Goal: Task Accomplishment & Management: Manage account settings

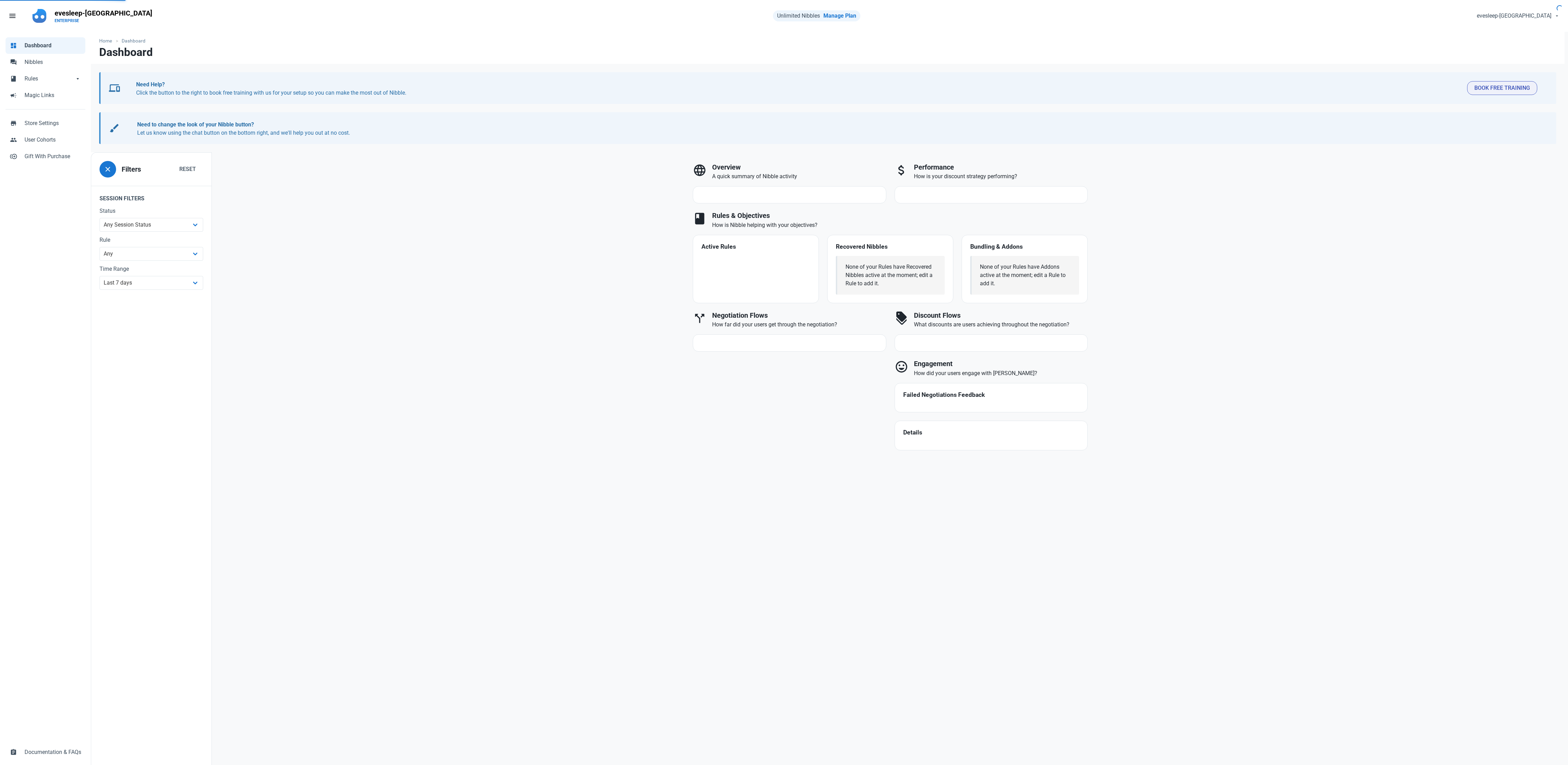
select select "7d"
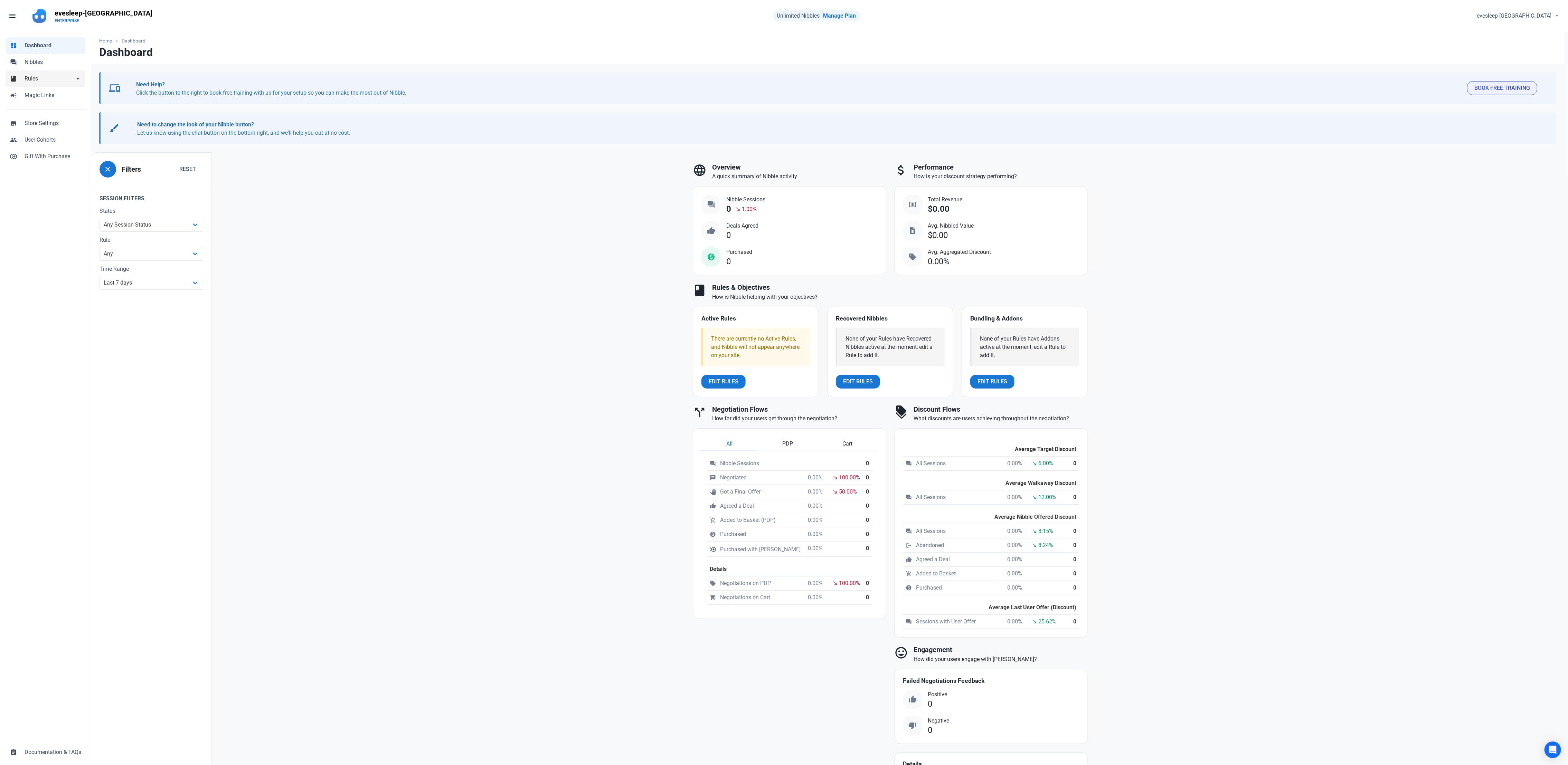
click at [33, 86] on link "book Rules arrow_drop_down" at bounding box center [45, 79] width 80 height 16
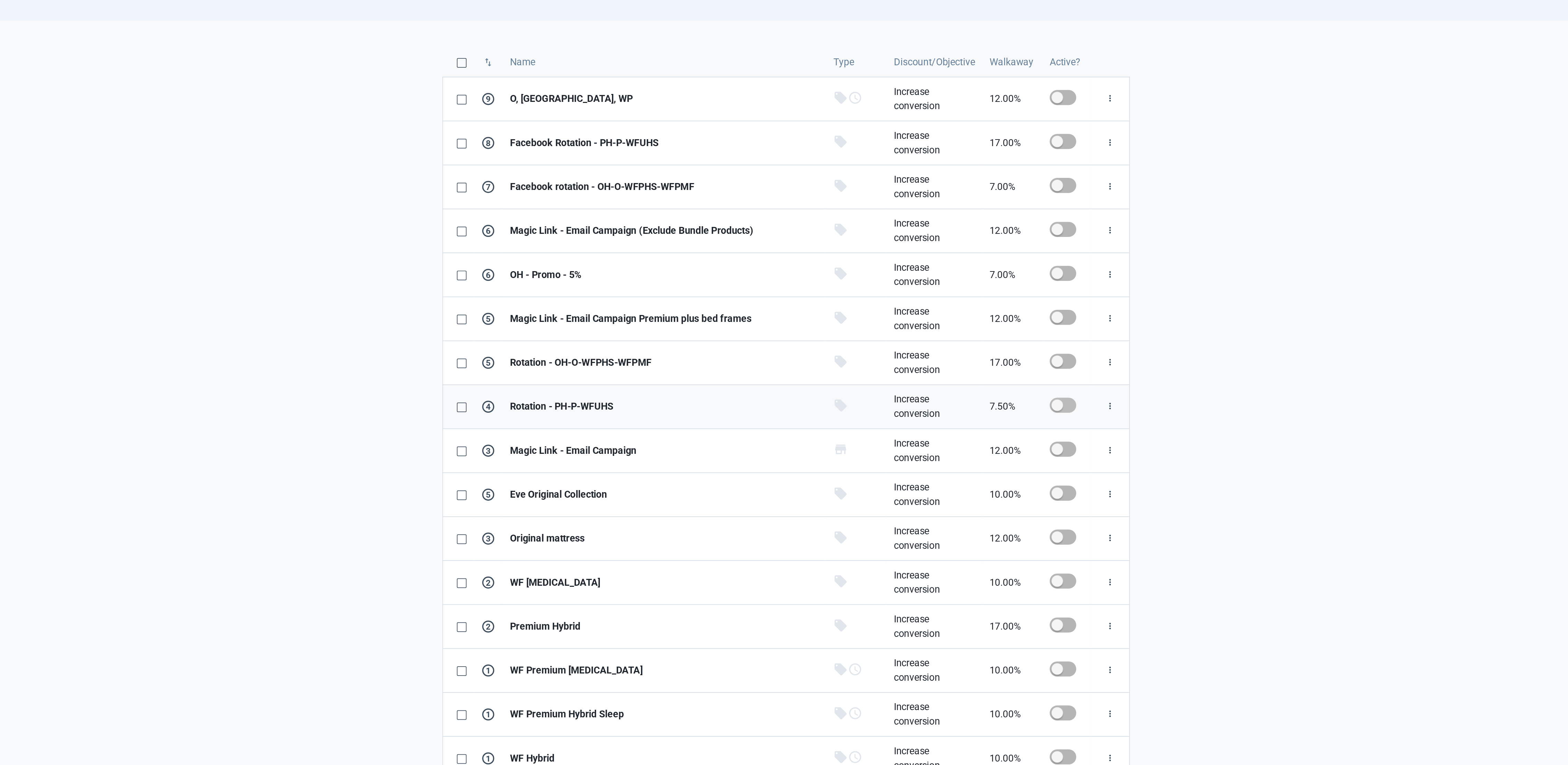
click at [986, 371] on span at bounding box center [989, 366] width 15 height 9
click at [985, 368] on input "checkbox" at bounding box center [983, 366] width 4 height 4
checkbox input "true"
click at [938, 372] on link "Increase conversion" at bounding box center [915, 366] width 55 height 25
select select "product"
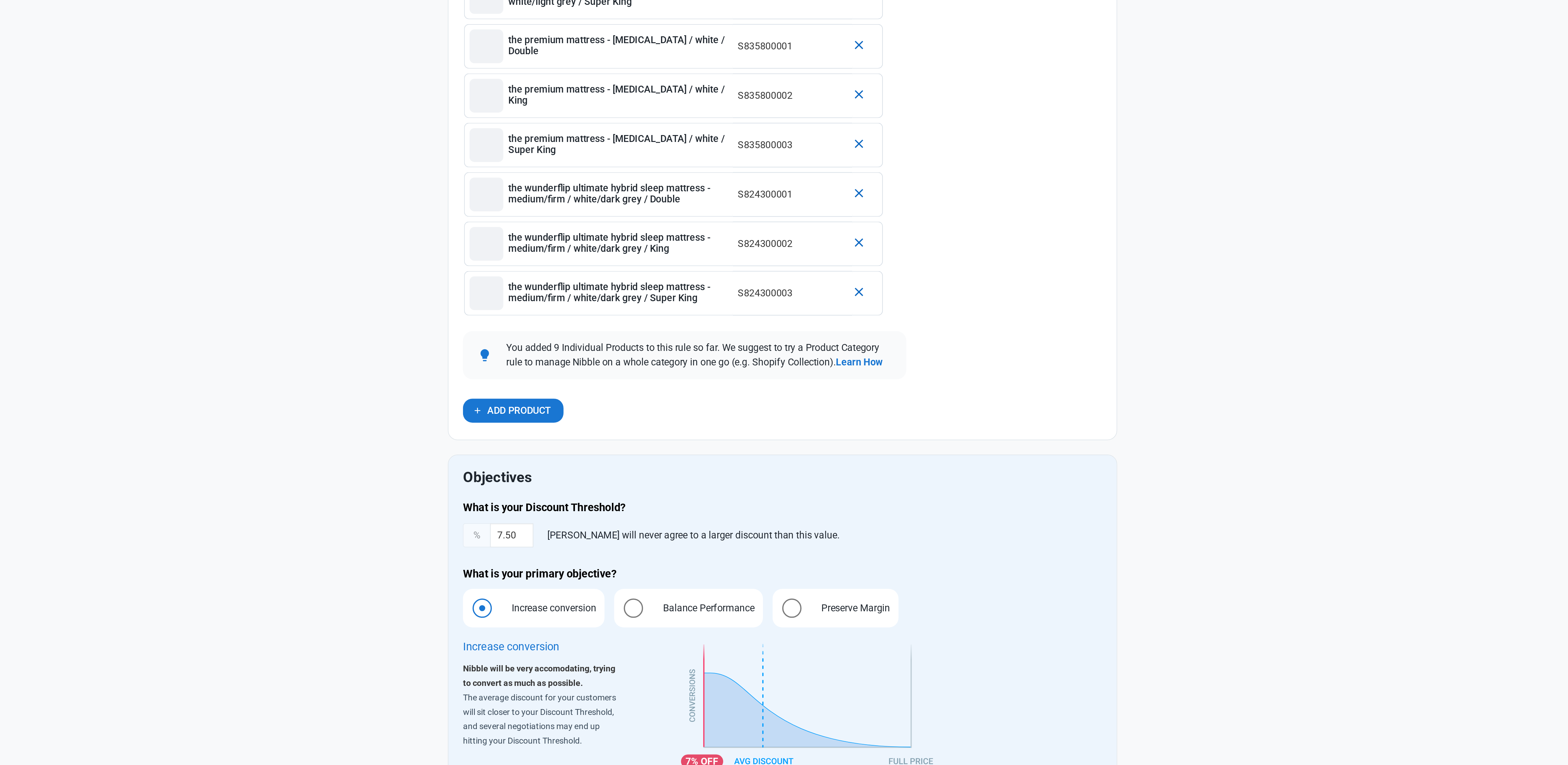
scroll to position [158, 0]
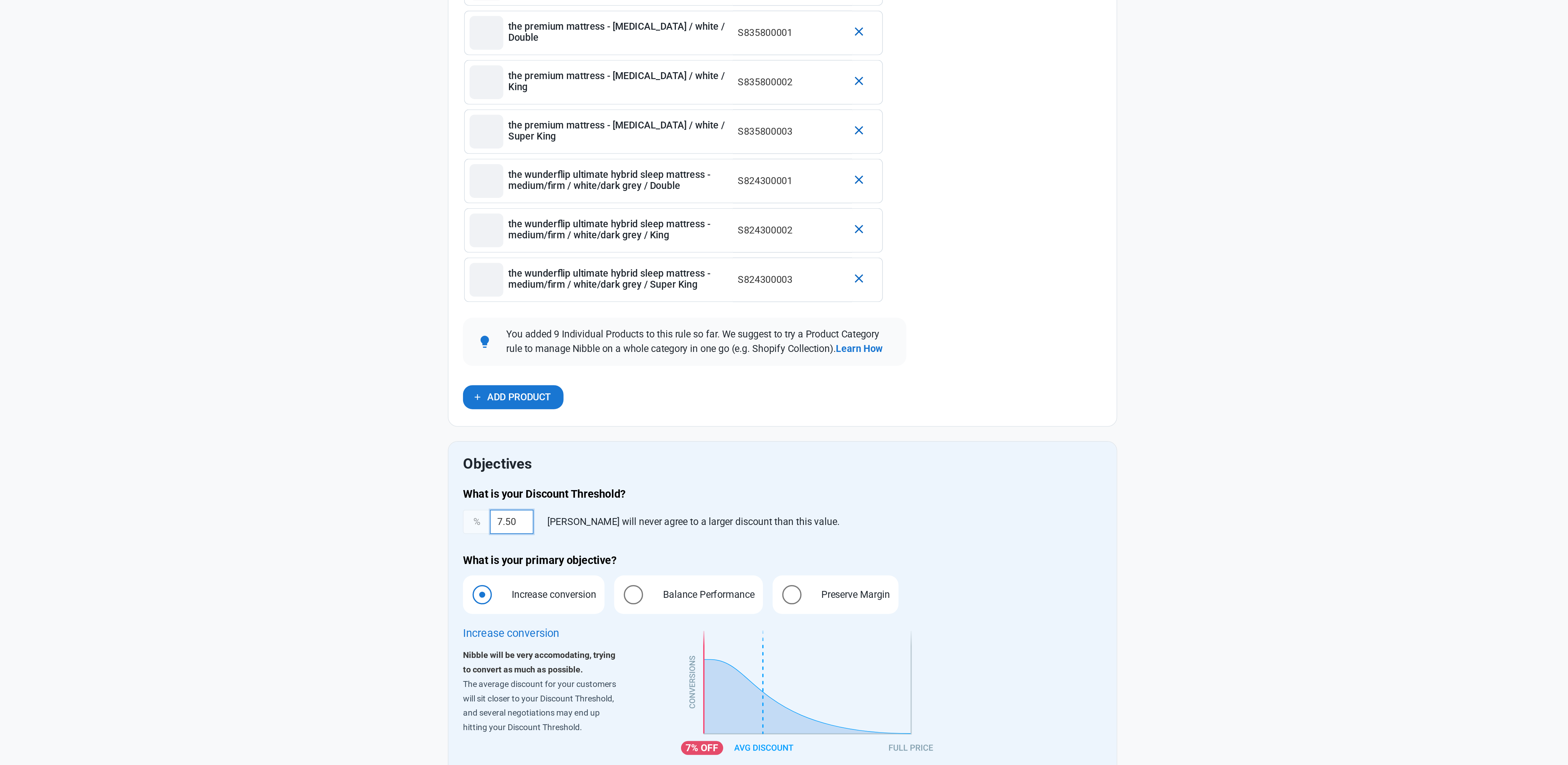
click at [665, 632] on input "7.50" at bounding box center [672, 625] width 25 height 14
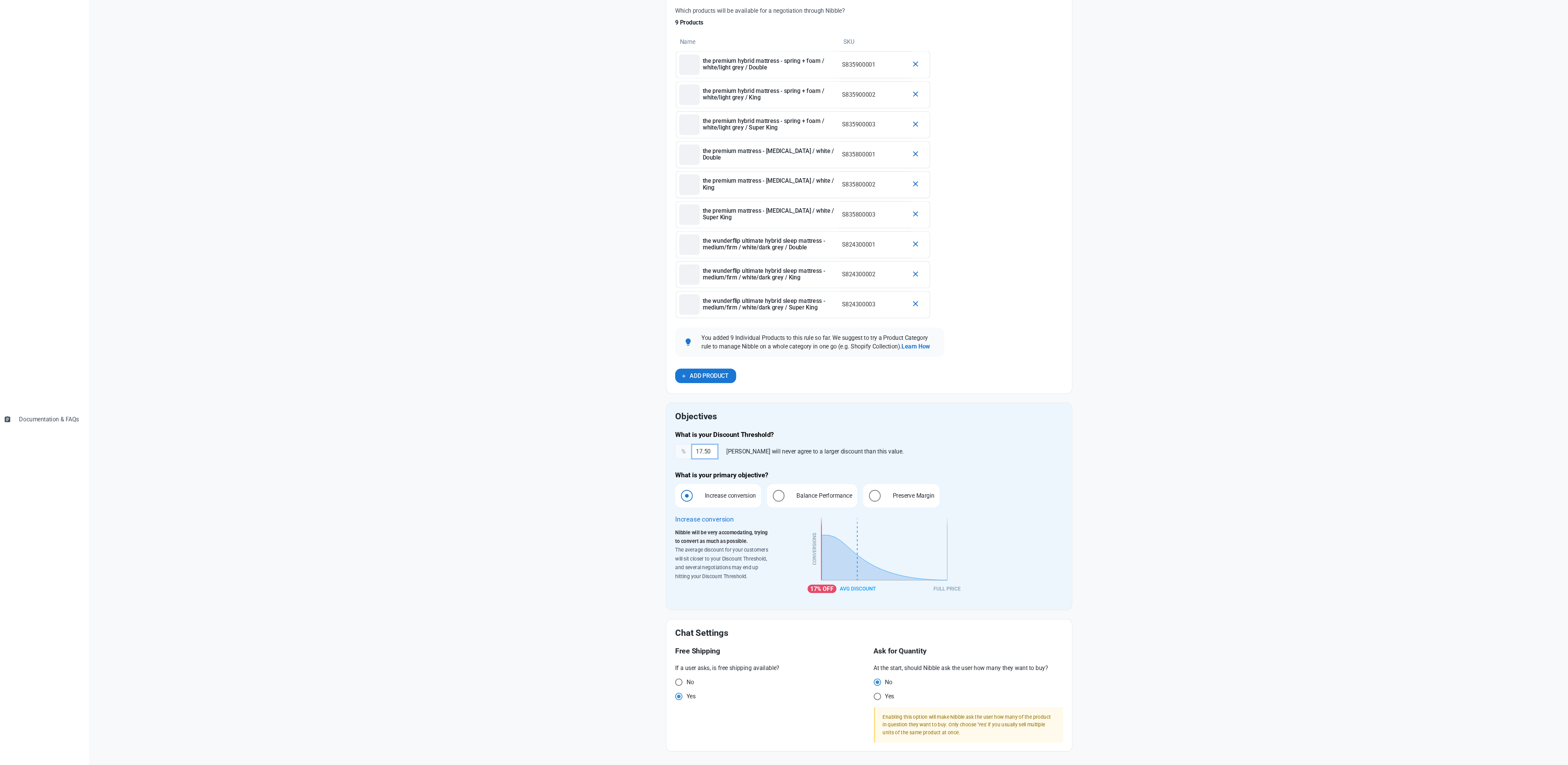
scroll to position [0, 0]
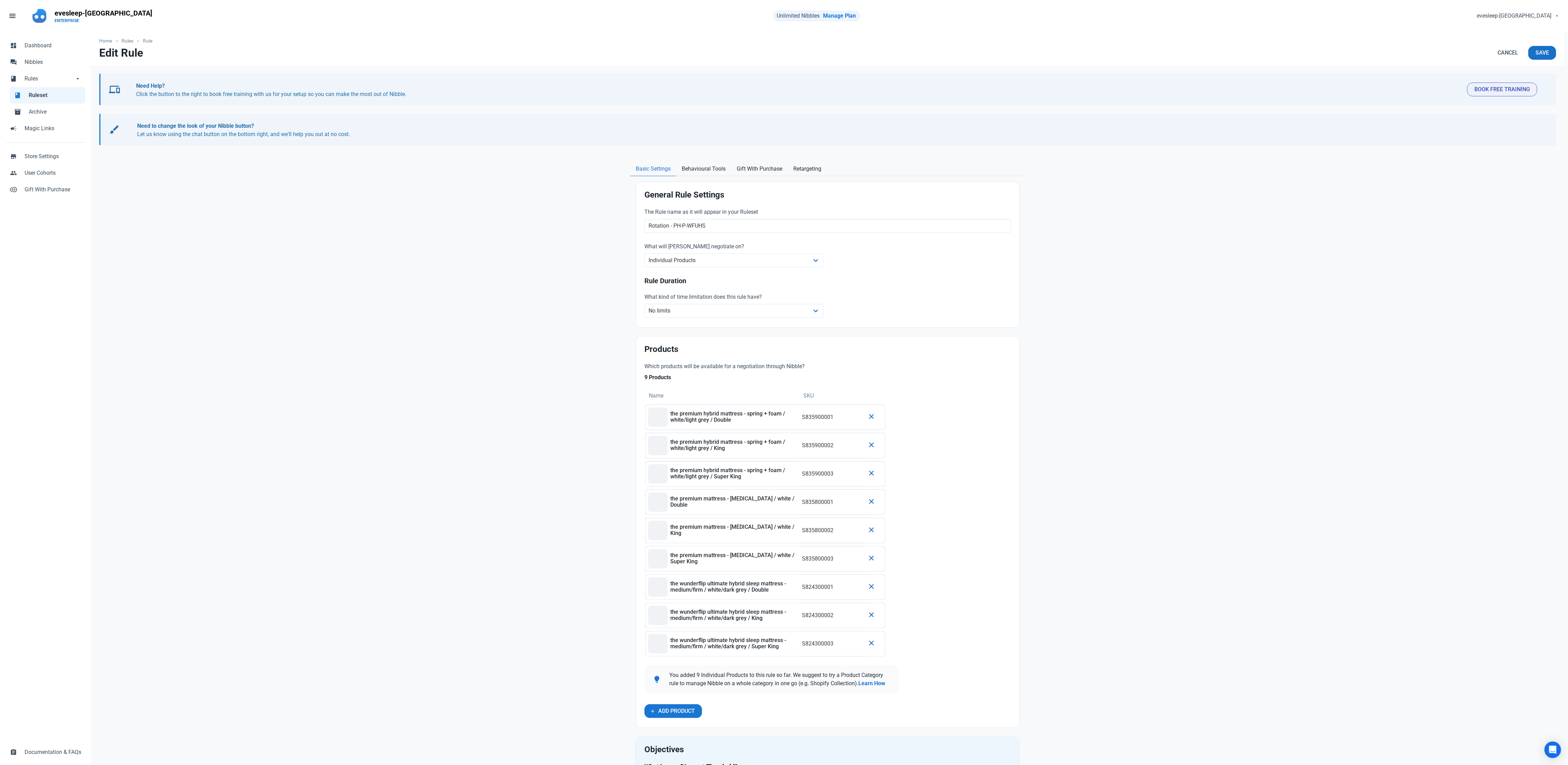
type input "17.50"
click at [1556, 55] on button "Save" at bounding box center [1542, 52] width 28 height 14
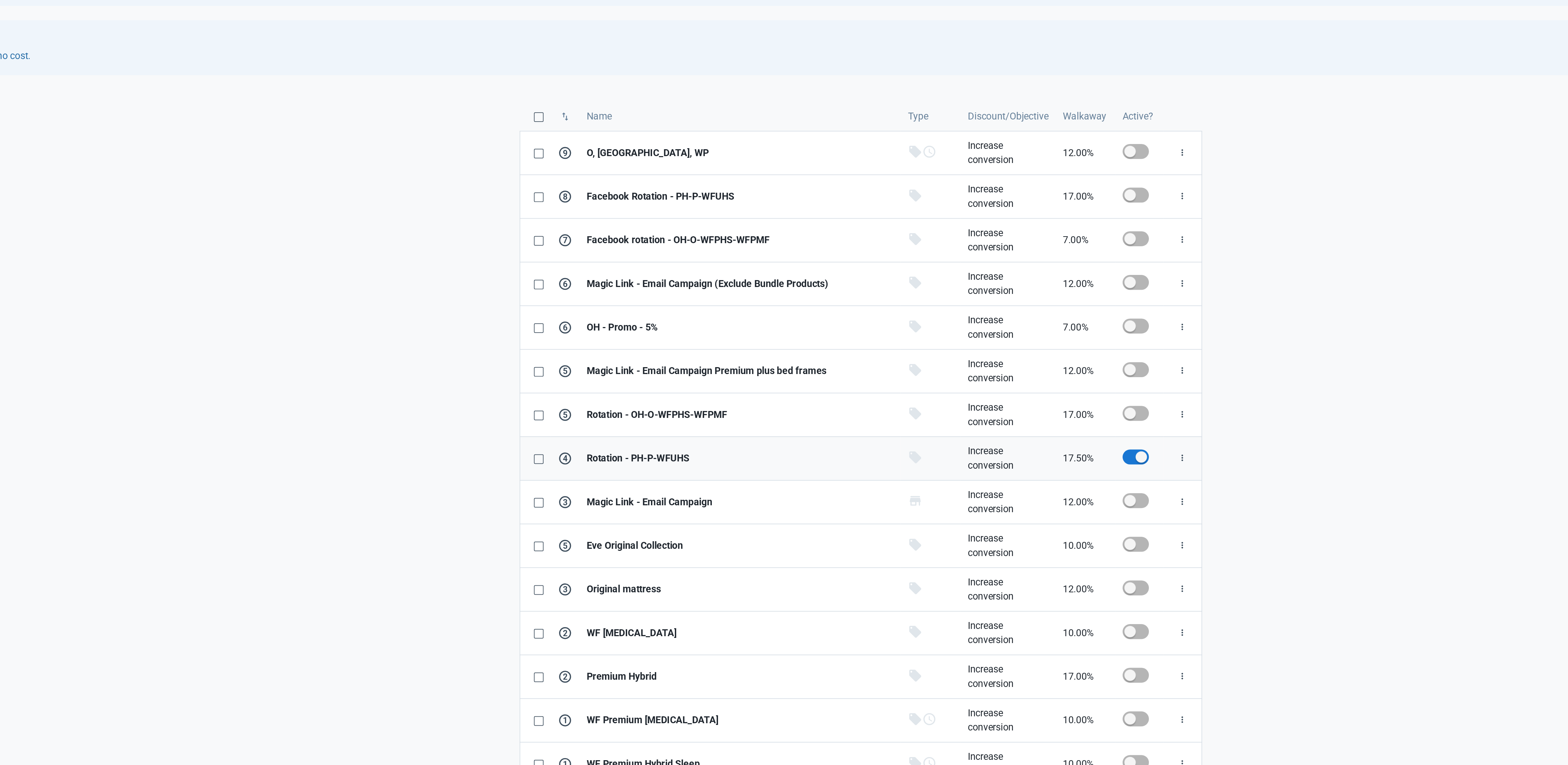
click at [819, 379] on link "Rotation - PH-P-WFUHS" at bounding box center [760, 366] width 186 height 25
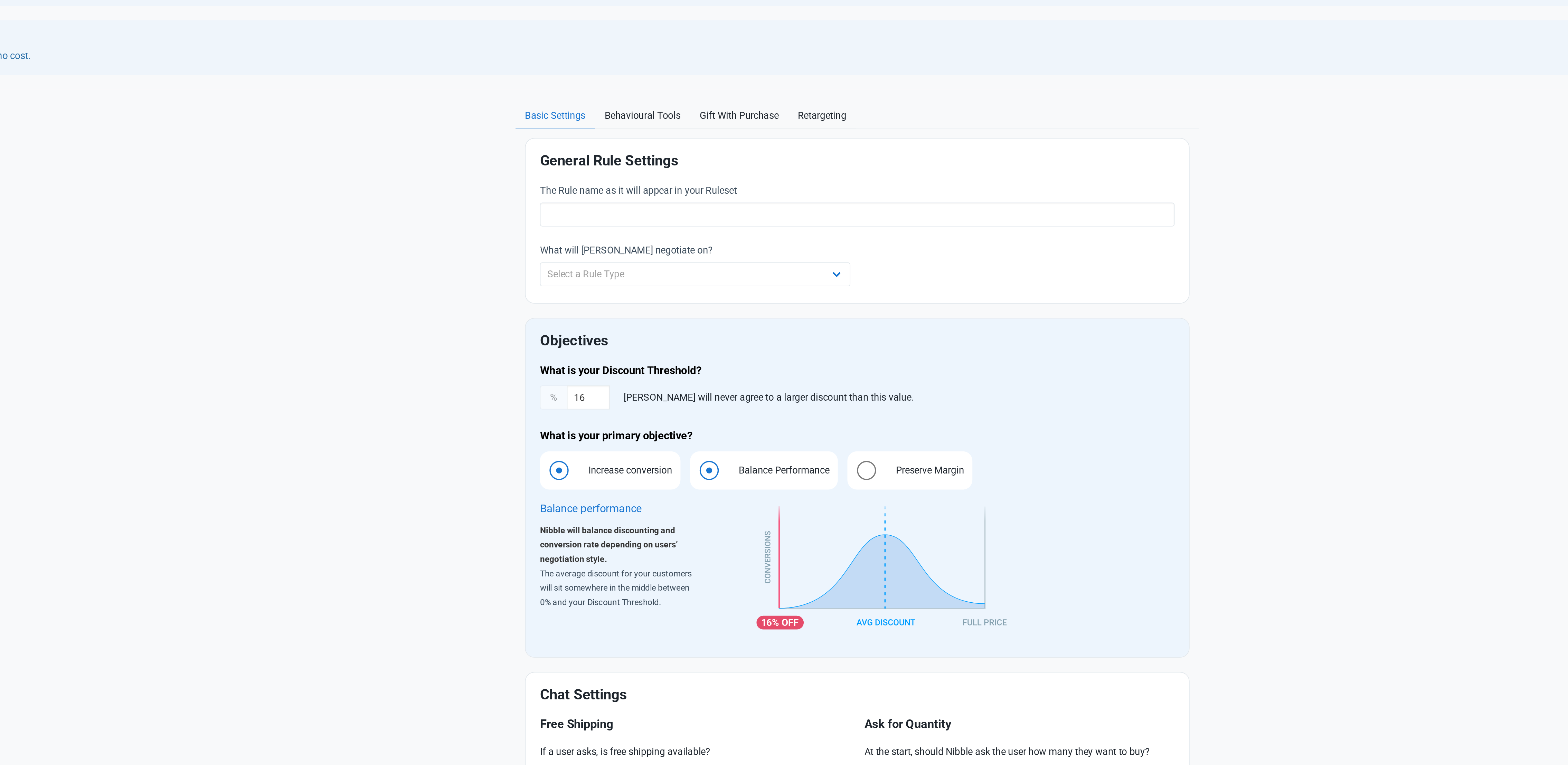
type input "Rotation - PH-P-WFUHS"
select select "product"
type input "17.50"
radio input "true"
radio input "false"
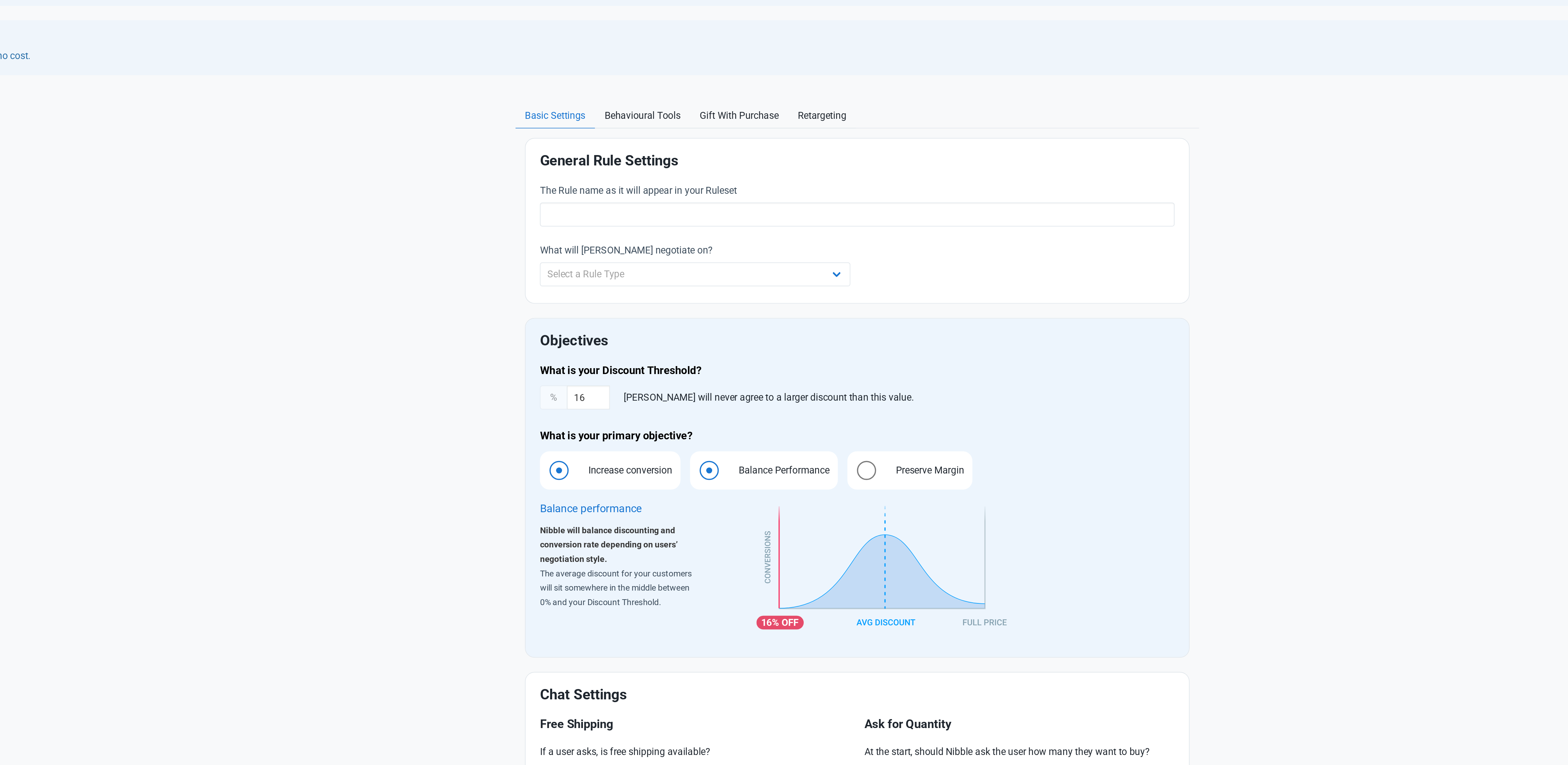
radio input "true"
